Goal: Find specific page/section: Find specific page/section

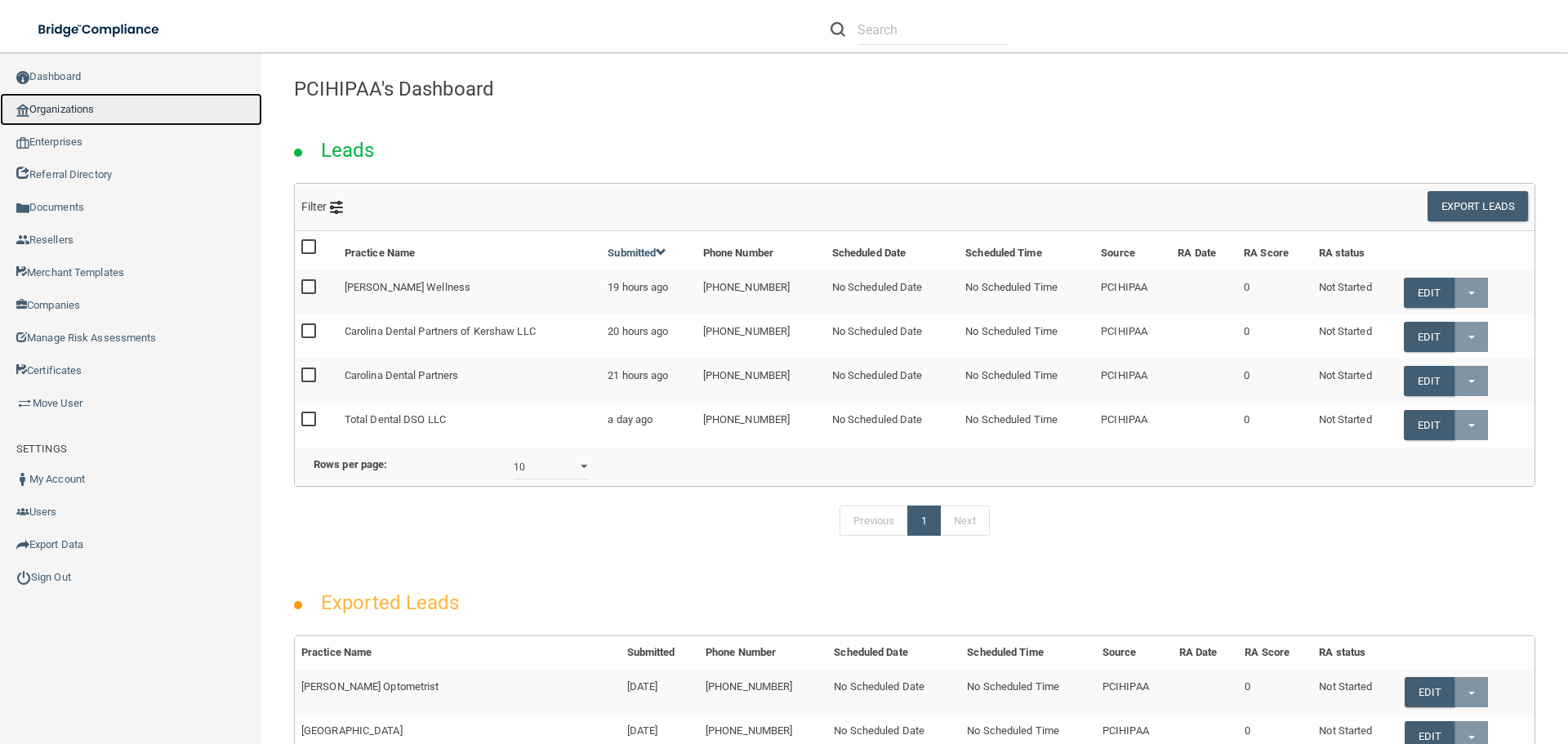
click at [106, 106] on link "Organizations" at bounding box center [131, 110] width 262 height 33
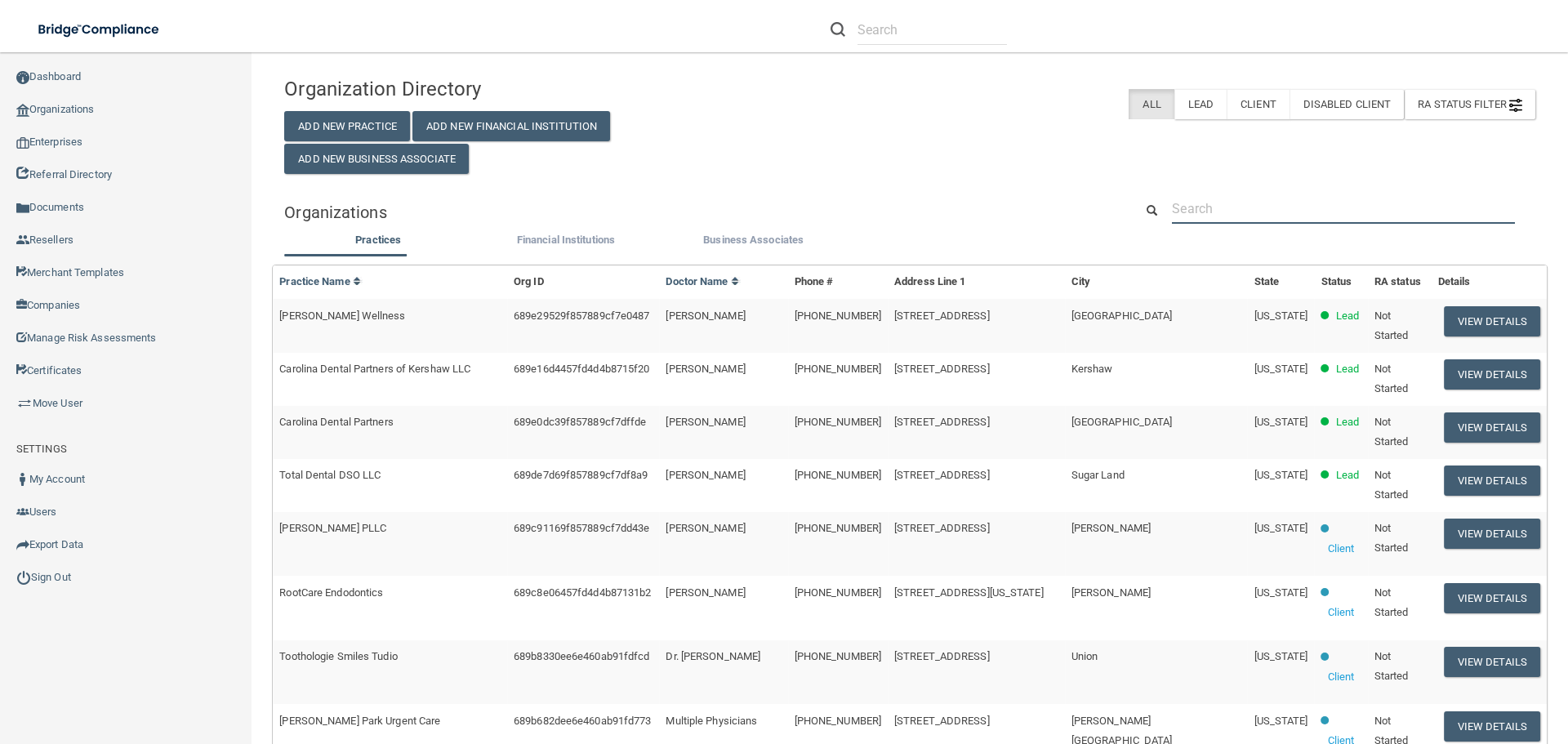
click at [1219, 209] on input "text" at bounding box center [1344, 209] width 343 height 31
paste input "Royal Oak Pediatrics Associates - [PERSON_NAME]"
type input "Royal Oak Pediatrics Associates - [PERSON_NAME]"
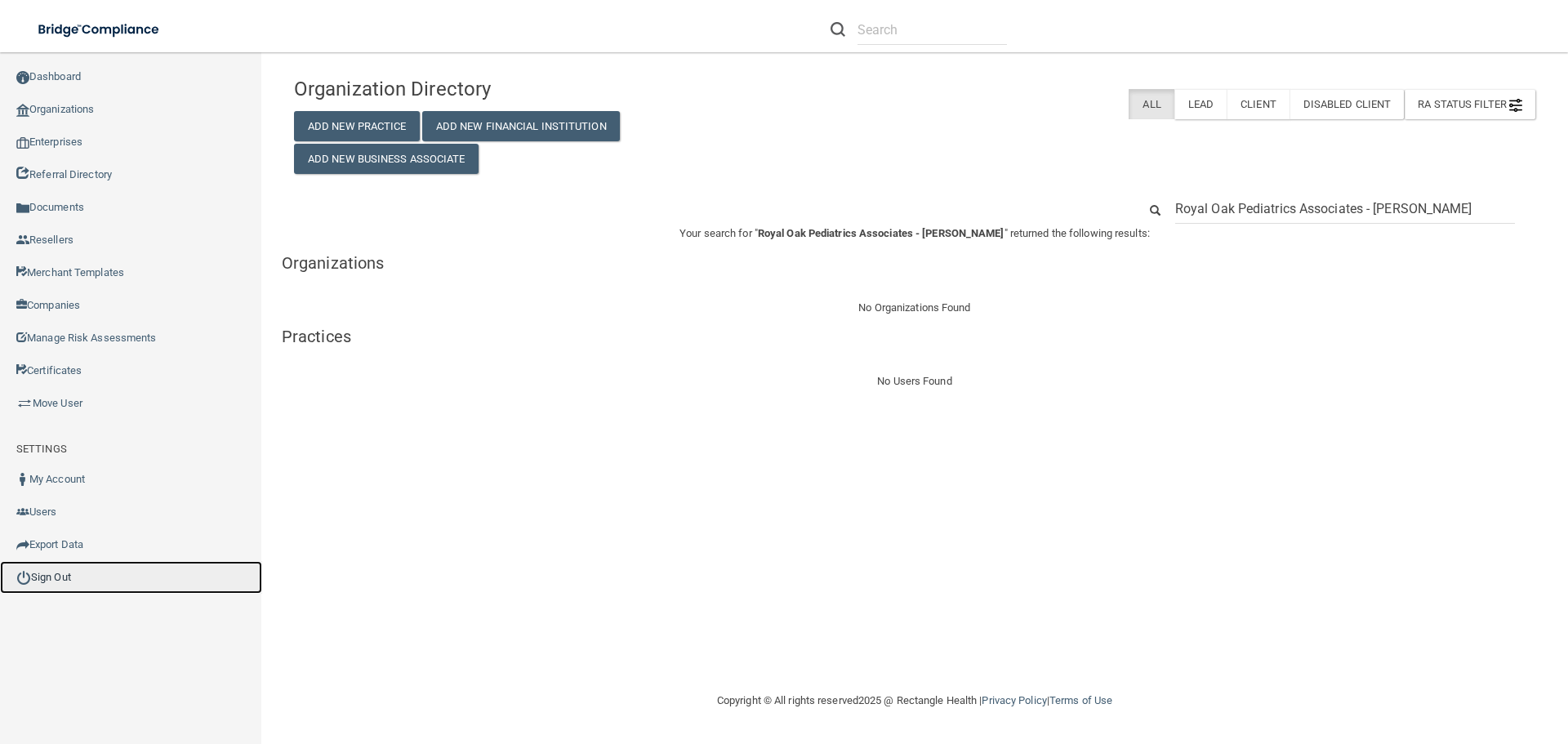
click at [50, 591] on link "Sign Out" at bounding box center [131, 577] width 262 height 33
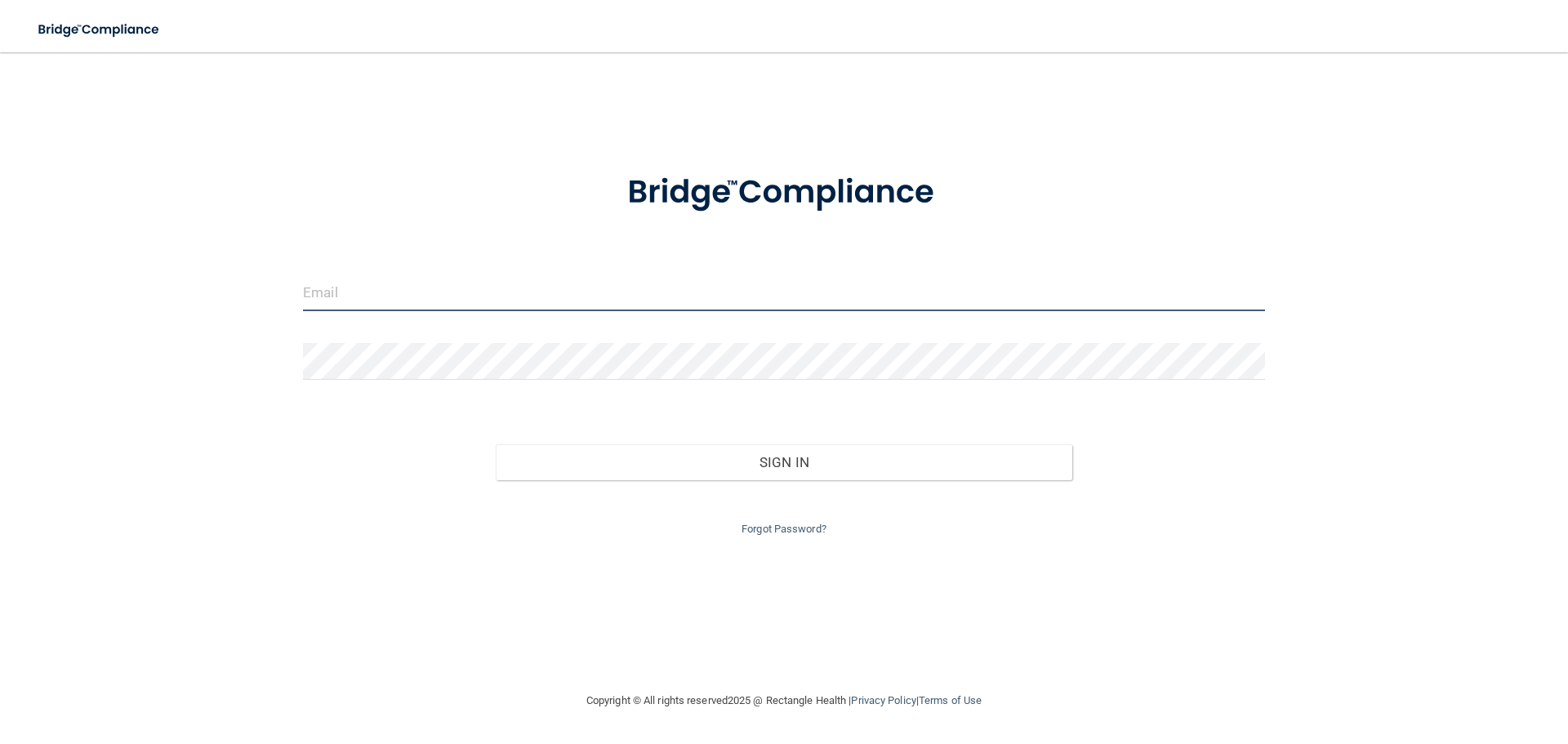
type input "[EMAIL_ADDRESS][DOMAIN_NAME]"
